Goal: Browse casually: Explore the website without a specific task or goal

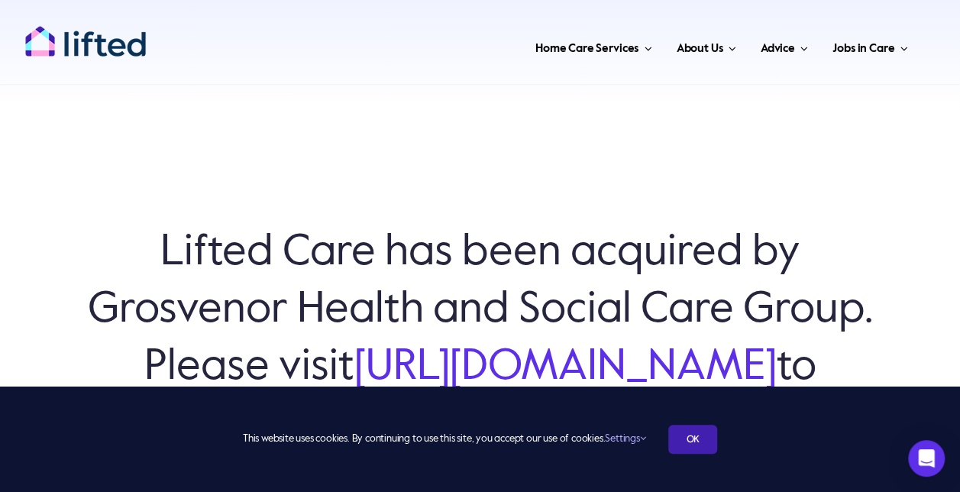
click at [677, 451] on link "OK" at bounding box center [692, 439] width 49 height 29
